Goal: Navigation & Orientation: Find specific page/section

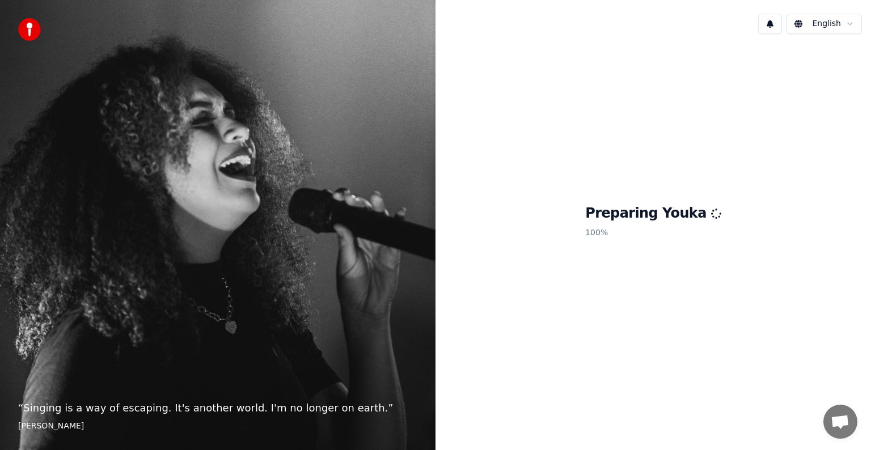
click at [35, 417] on blockquote "“ Singing is a way of escaping. It's another world. I'm no longer on earth. ” […" at bounding box center [217, 417] width 399 height 32
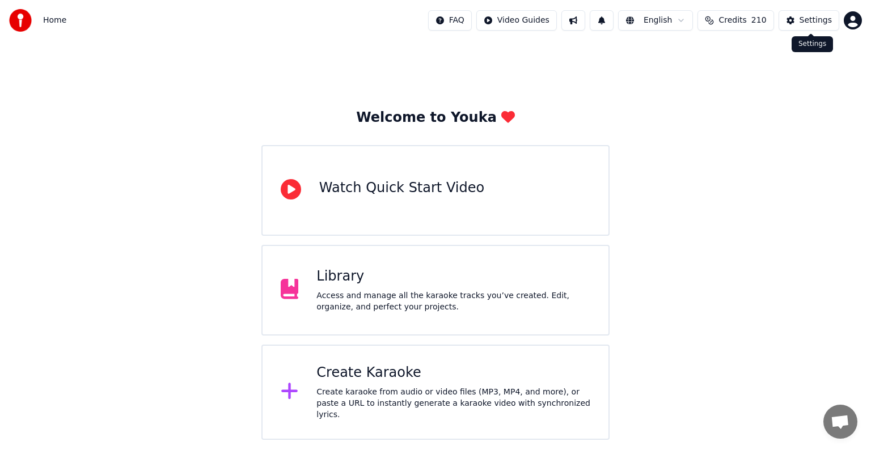
click at [814, 22] on div "Settings" at bounding box center [816, 20] width 32 height 11
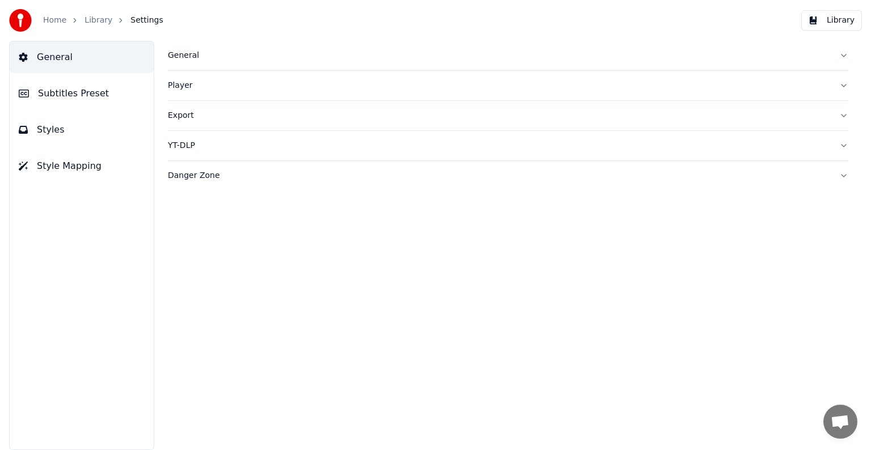
click at [50, 19] on link "Home" at bounding box center [54, 20] width 23 height 11
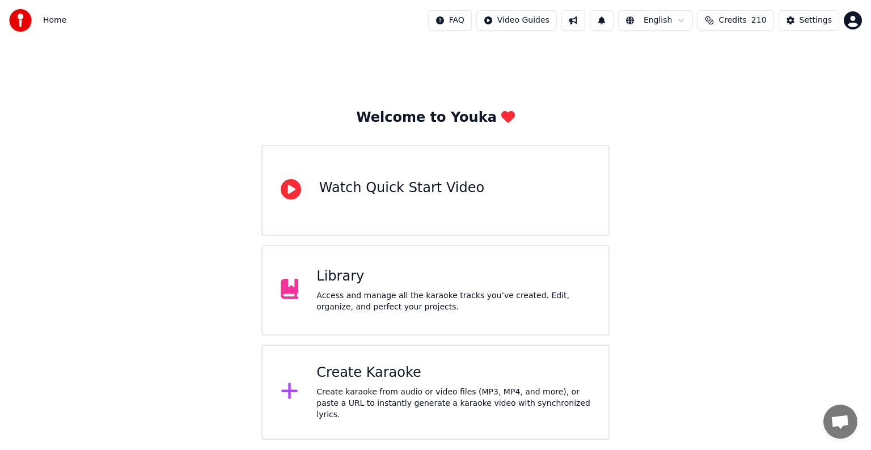
click at [851, 24] on html "Home FAQ Video Guides English Credits 210 Settings Welcome to Youka Watch Quick…" at bounding box center [435, 220] width 871 height 440
